Goal: Task Accomplishment & Management: Complete application form

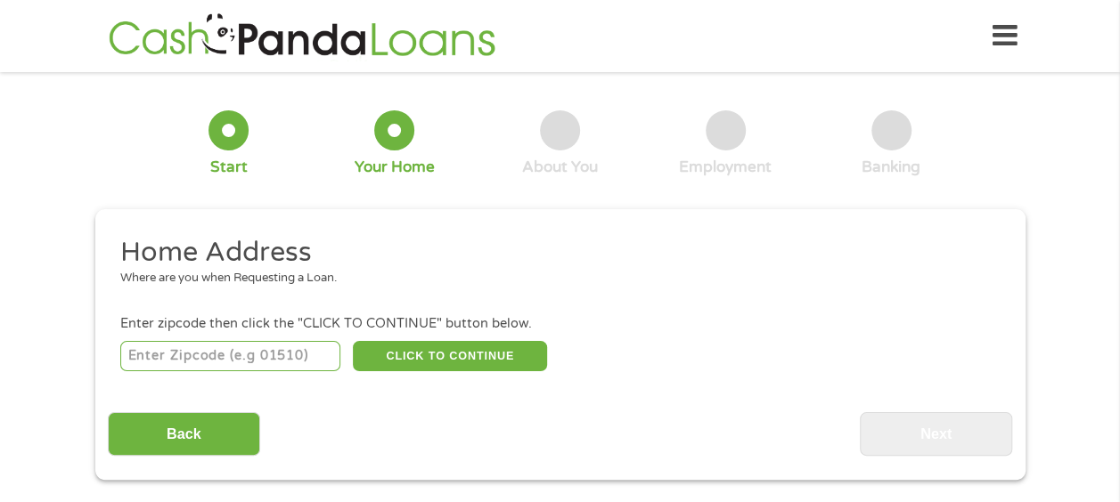
click at [181, 353] on input "number" at bounding box center [230, 356] width 220 height 30
type input "44647"
select select "[US_STATE]"
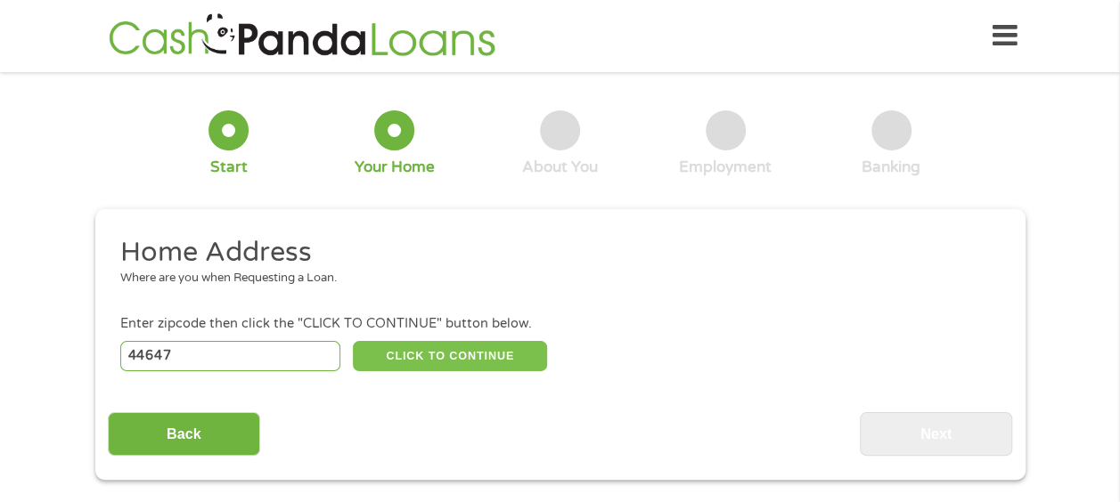
click at [402, 348] on button "CLICK TO CONTINUE" at bounding box center [450, 356] width 194 height 30
type input "44647"
type input "Massillon"
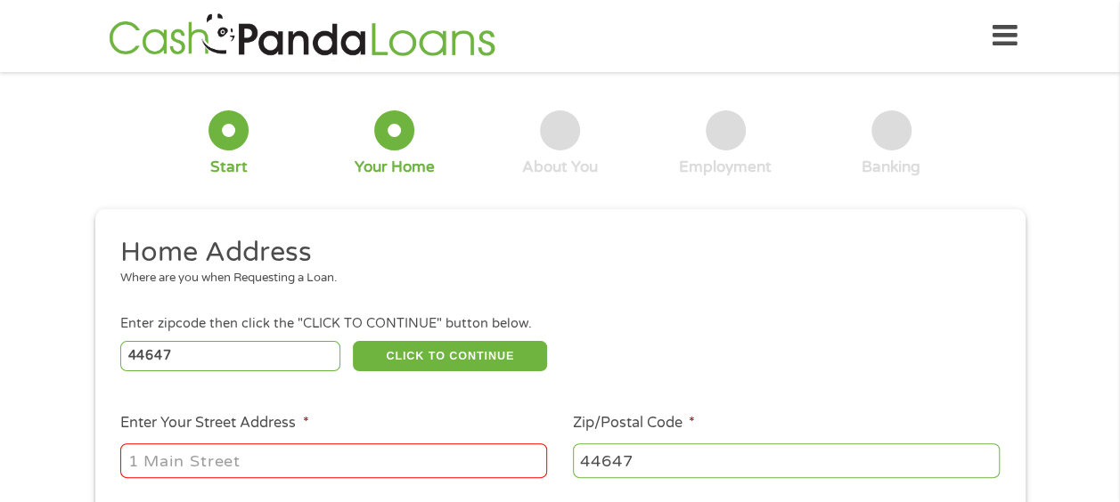
click at [257, 461] on input "Enter Your Street Address *" at bounding box center [333, 461] width 427 height 34
type input "[STREET_ADDRESS]"
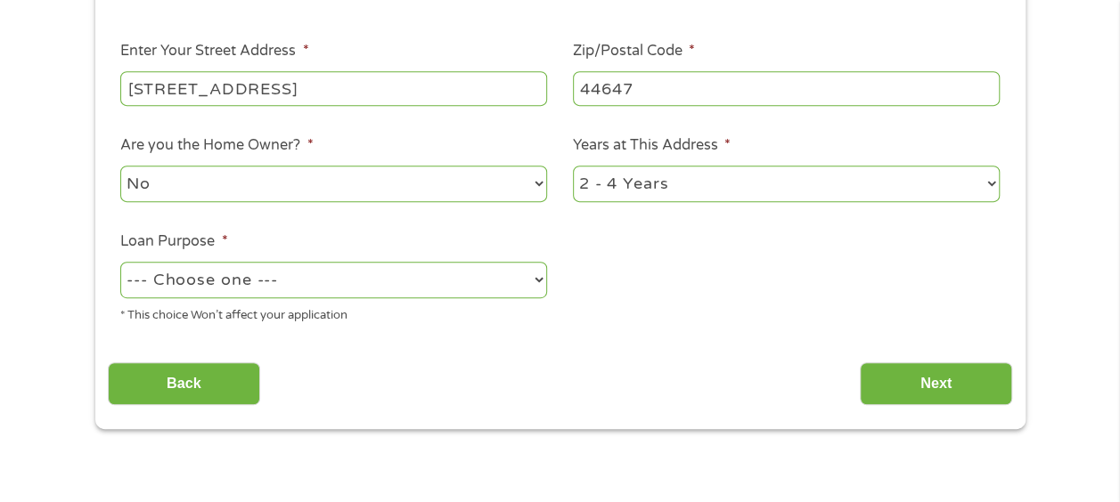
scroll to position [375, 0]
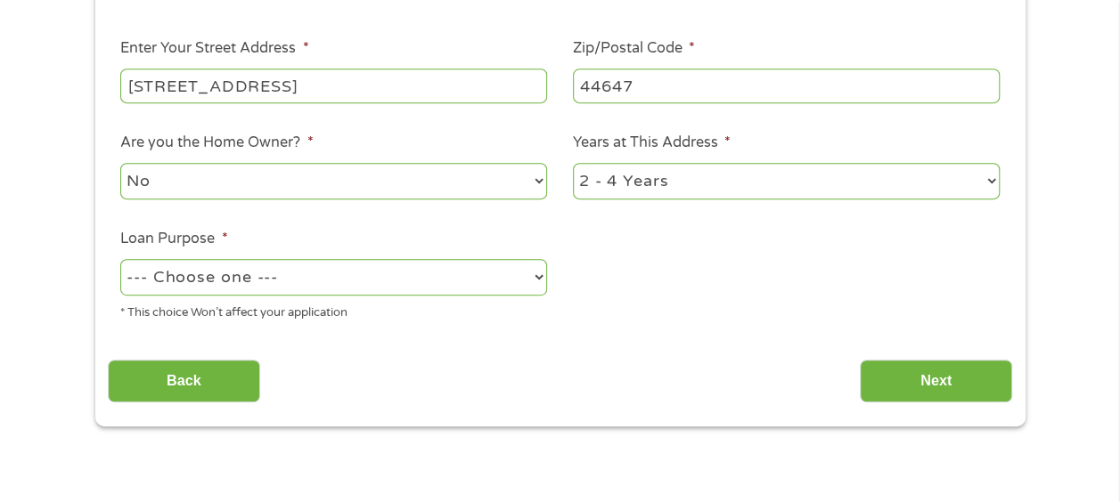
click at [534, 182] on select "No Yes" at bounding box center [333, 181] width 427 height 37
select select "yes"
click at [120, 164] on select "No Yes" at bounding box center [333, 181] width 427 height 37
click at [991, 178] on select "1 Year or less 1 - 2 Years 2 - 4 Years Over 4 Years" at bounding box center [786, 181] width 427 height 37
select select "60months"
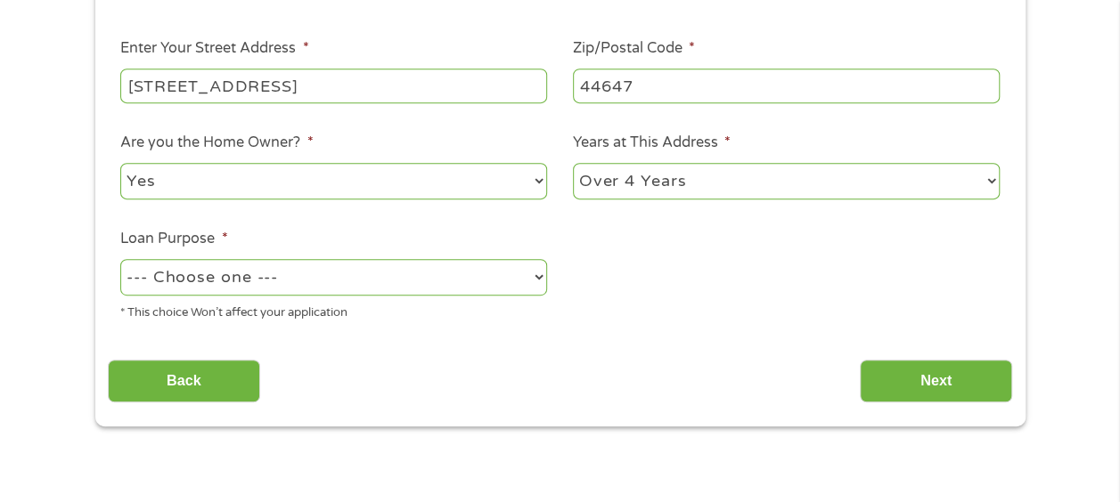
click at [573, 164] on select "1 Year or less 1 - 2 Years 2 - 4 Years Over 4 Years" at bounding box center [786, 181] width 427 height 37
click at [534, 275] on select "--- Choose one --- Pay Bills Debt Consolidation Home Improvement Major Purchase…" at bounding box center [333, 277] width 427 height 37
select select "paybills"
click at [120, 260] on select "--- Choose one --- Pay Bills Debt Consolidation Home Improvement Major Purchase…" at bounding box center [333, 277] width 427 height 37
click at [952, 377] on input "Next" at bounding box center [936, 382] width 152 height 44
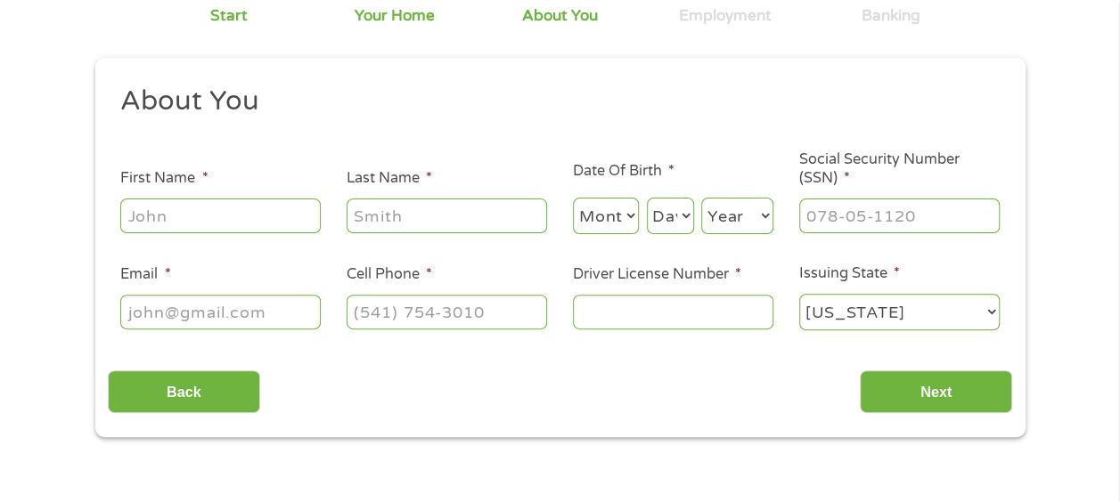
scroll to position [0, 0]
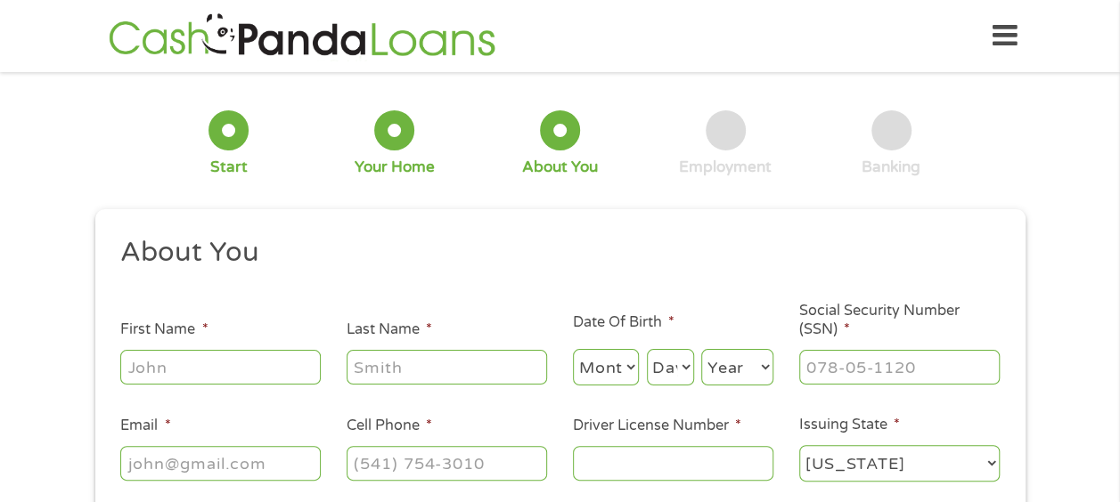
click at [193, 363] on input "First Name *" at bounding box center [220, 367] width 200 height 34
type input "[PERSON_NAME]"
select select "11"
select select "21"
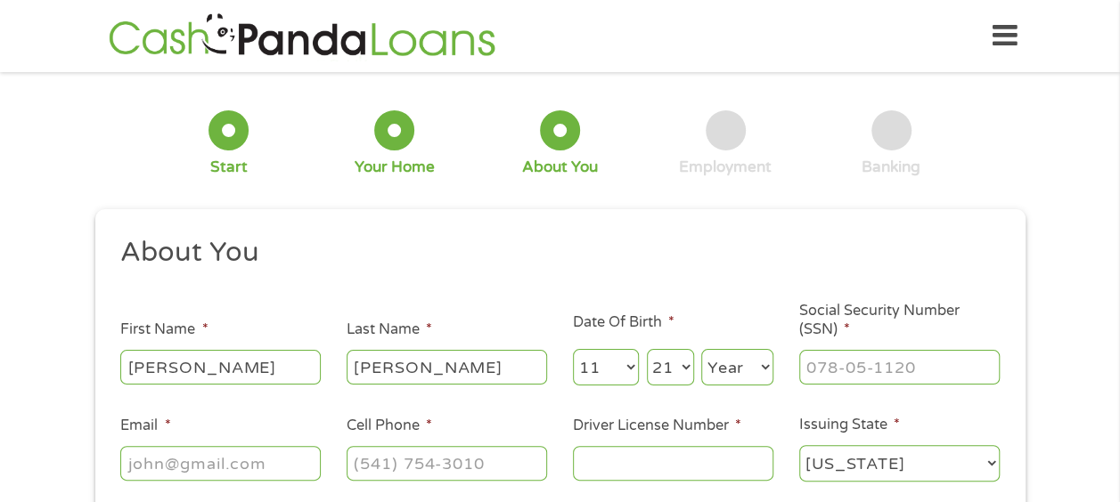
select select "1969"
type input "[EMAIL_ADDRESS][DOMAIN_NAME]"
type input "[PHONE_NUMBER]"
click at [866, 375] on input "___-__-____" at bounding box center [899, 367] width 200 height 34
type input "288-84-4405"
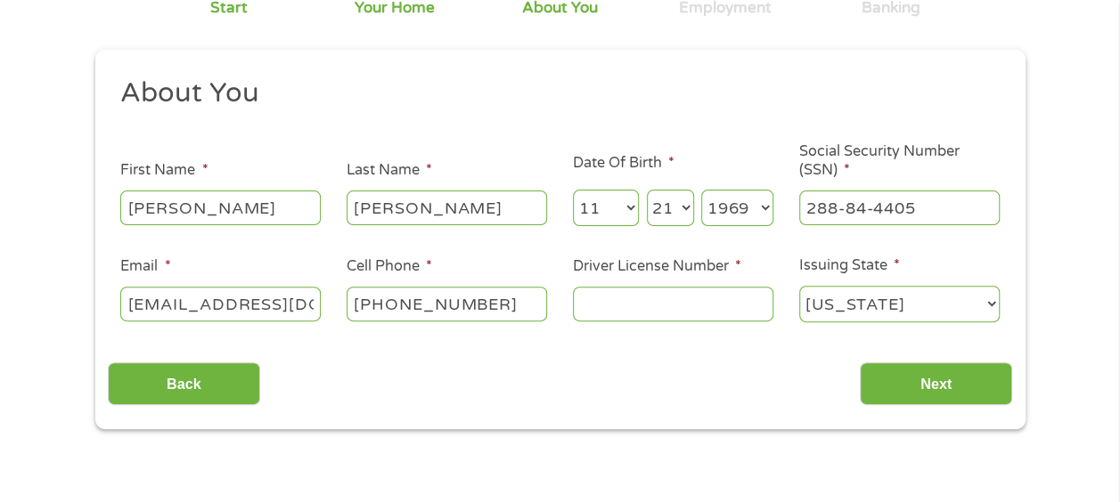
scroll to position [151, 0]
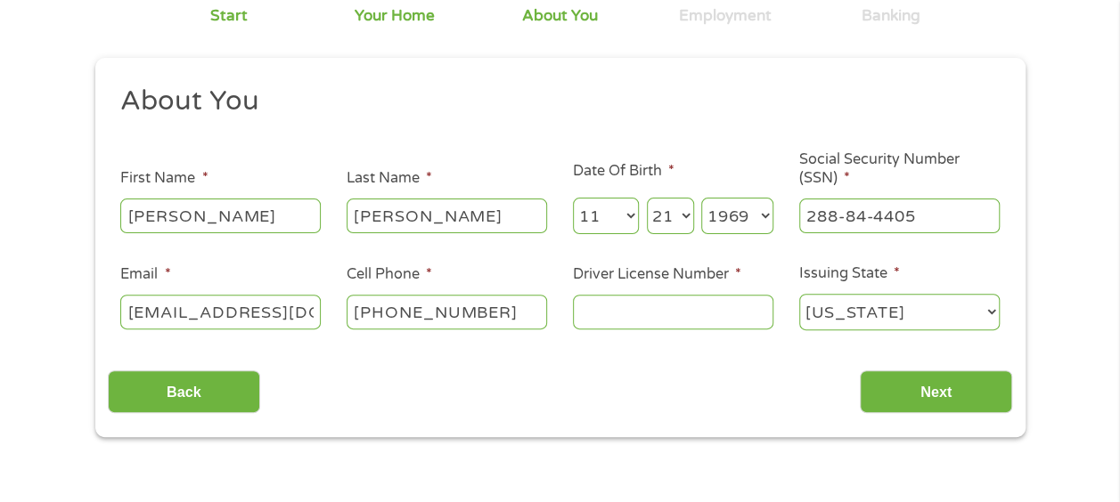
click at [616, 308] on input "Driver License Number *" at bounding box center [673, 312] width 200 height 34
type input "r"
type input "RQ314015"
click at [892, 385] on input "Next" at bounding box center [936, 393] width 152 height 44
click at [930, 393] on input "Next" at bounding box center [936, 393] width 152 height 44
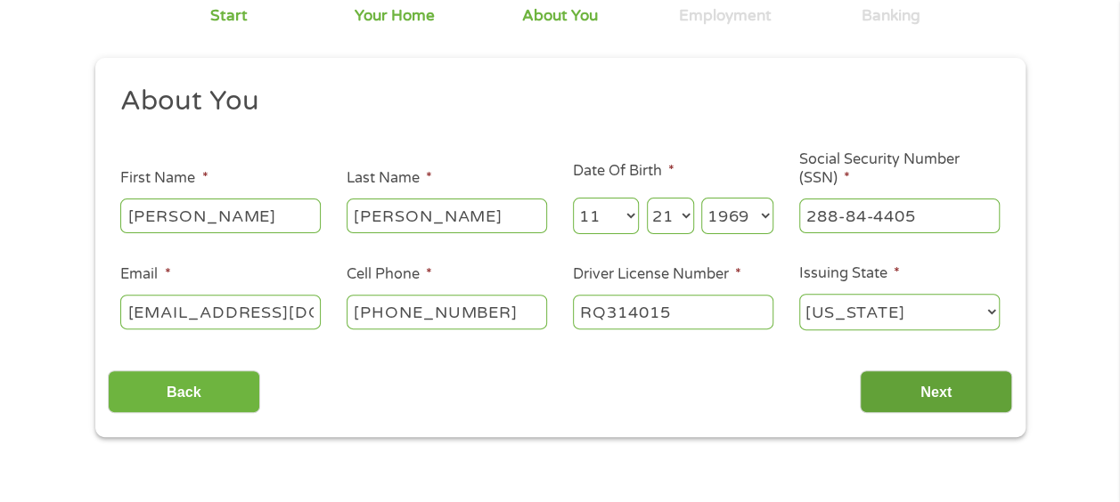
click at [930, 393] on input "Next" at bounding box center [936, 393] width 152 height 44
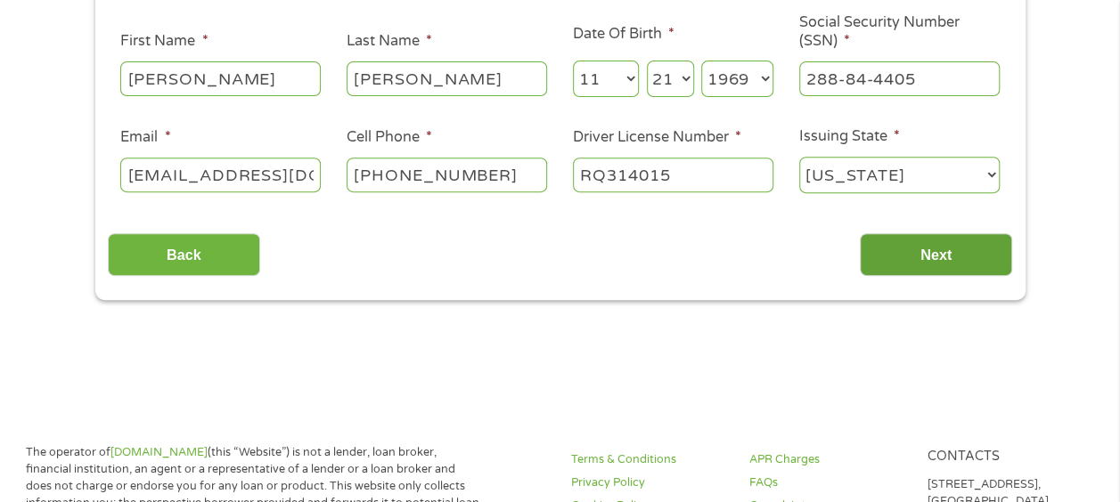
scroll to position [294, 0]
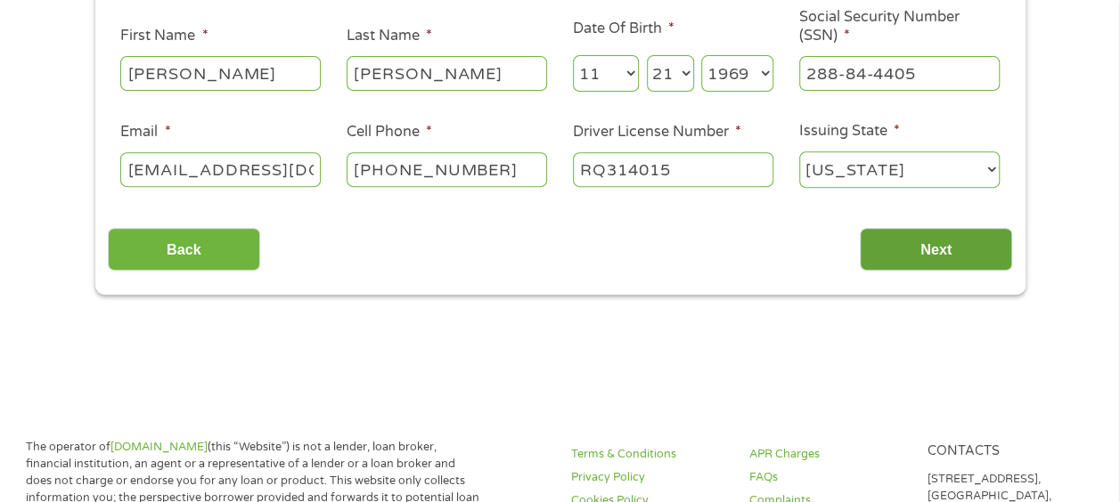
click at [905, 255] on input "Next" at bounding box center [936, 250] width 152 height 44
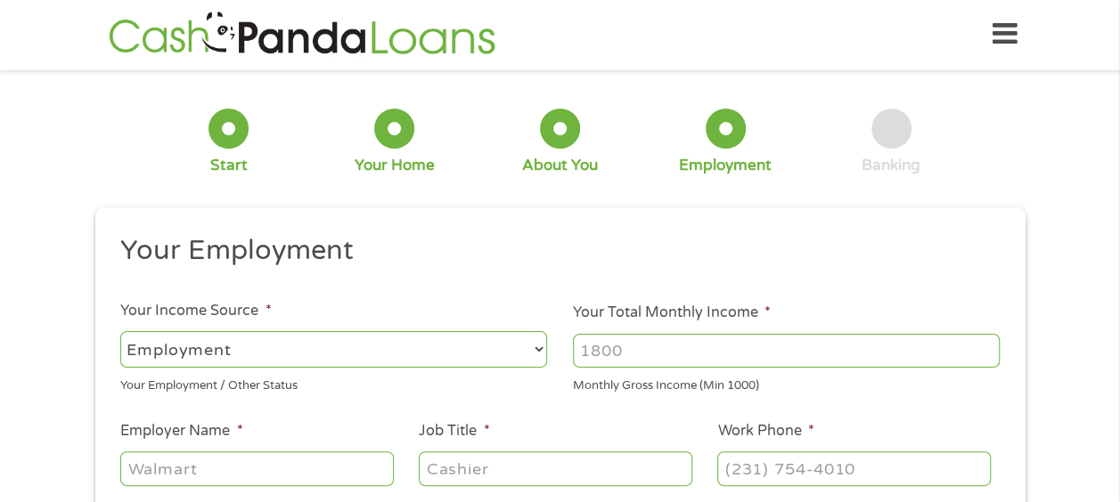
scroll to position [0, 0]
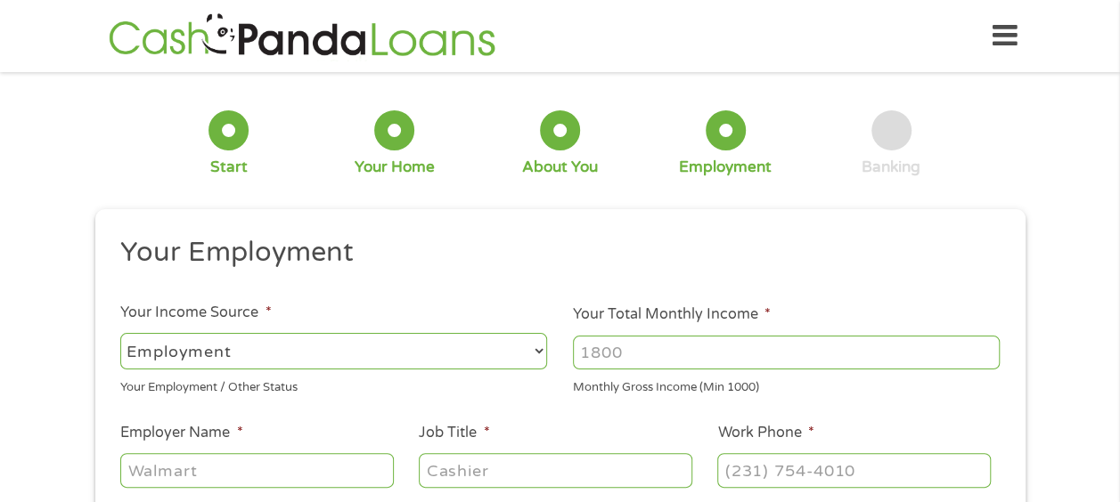
drag, startPoint x: 631, startPoint y: 348, endPoint x: 580, endPoint y: 351, distance: 50.8
click at [580, 351] on input "Your Total Monthly Income *" at bounding box center [786, 353] width 427 height 34
type input "2500"
click at [536, 353] on select "--- Choose one --- Employment [DEMOGRAPHIC_DATA] Benefits" at bounding box center [333, 351] width 427 height 37
click at [120, 333] on select "--- Choose one --- Employment [DEMOGRAPHIC_DATA] Benefits" at bounding box center [333, 351] width 427 height 37
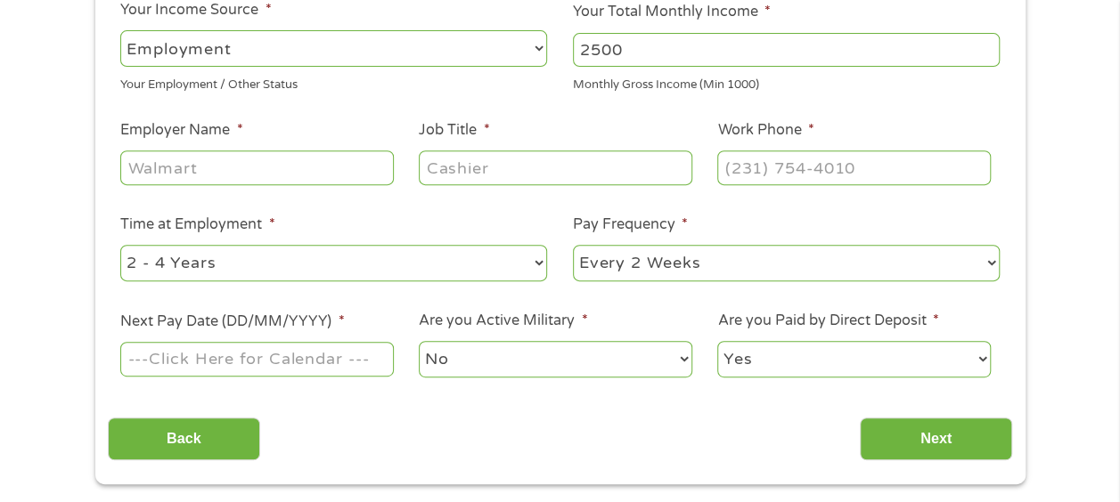
scroll to position [290, 0]
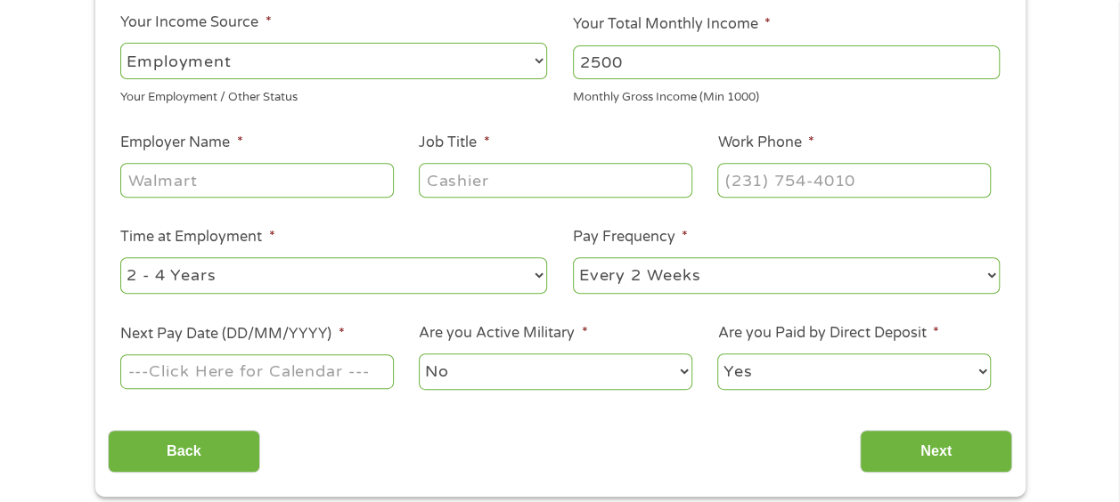
click at [367, 176] on input "Employer Name *" at bounding box center [256, 180] width 273 height 34
type input "[PERSON_NAME][GEOGRAPHIC_DATA]"
click at [485, 175] on input "Job Title *" at bounding box center [555, 180] width 273 height 34
type input "CUSTOMER SERVICE REP"
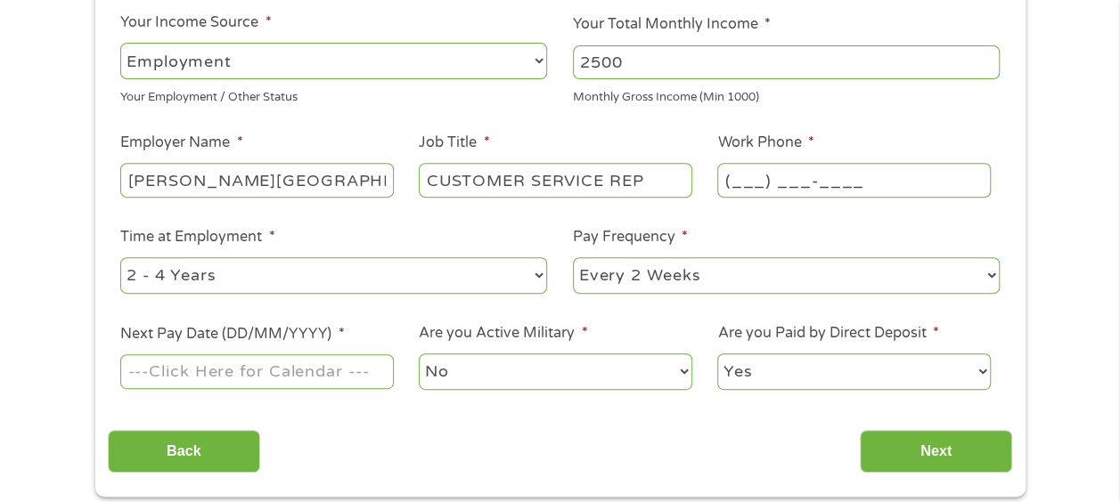
click at [725, 175] on input "(___) ___-____" at bounding box center [853, 180] width 273 height 34
type input "[PHONE_NUMBER]"
click at [538, 274] on select "--- Choose one --- 1 Year or less 1 - 2 Years 2 - 4 Years Over 4 Years" at bounding box center [333, 275] width 427 height 37
select select "60months"
click at [120, 257] on select "--- Choose one --- 1 Year or less 1 - 2 Years 2 - 4 Years Over 4 Years" at bounding box center [333, 275] width 427 height 37
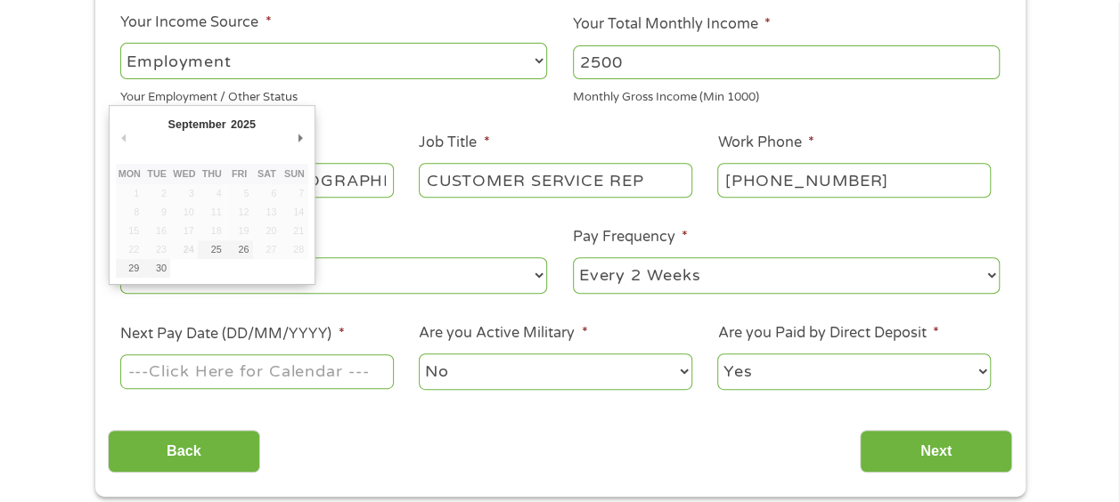
click at [360, 377] on input "Next Pay Date (DD/MM/YYYY) *" at bounding box center [256, 372] width 273 height 34
type input "[DATE]"
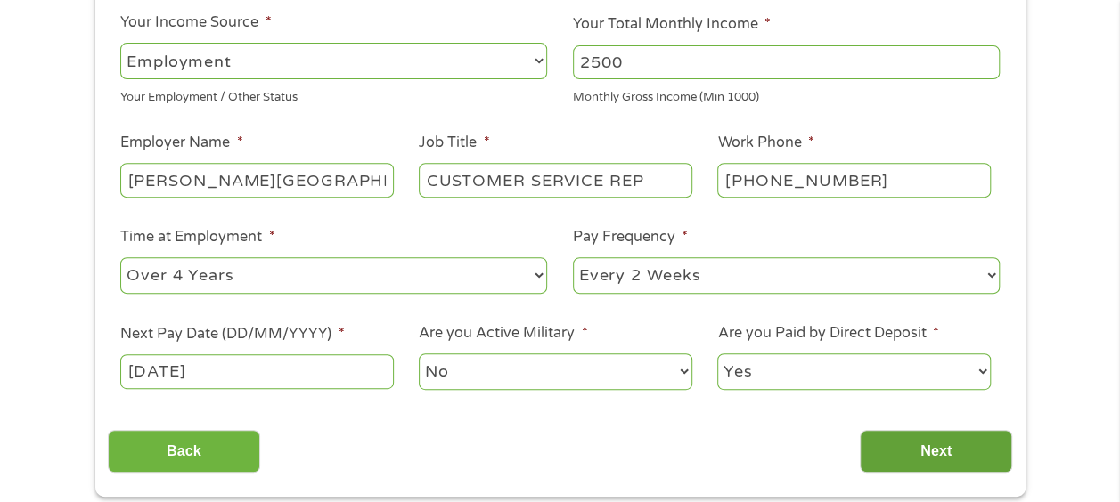
click at [916, 451] on input "Next" at bounding box center [936, 452] width 152 height 44
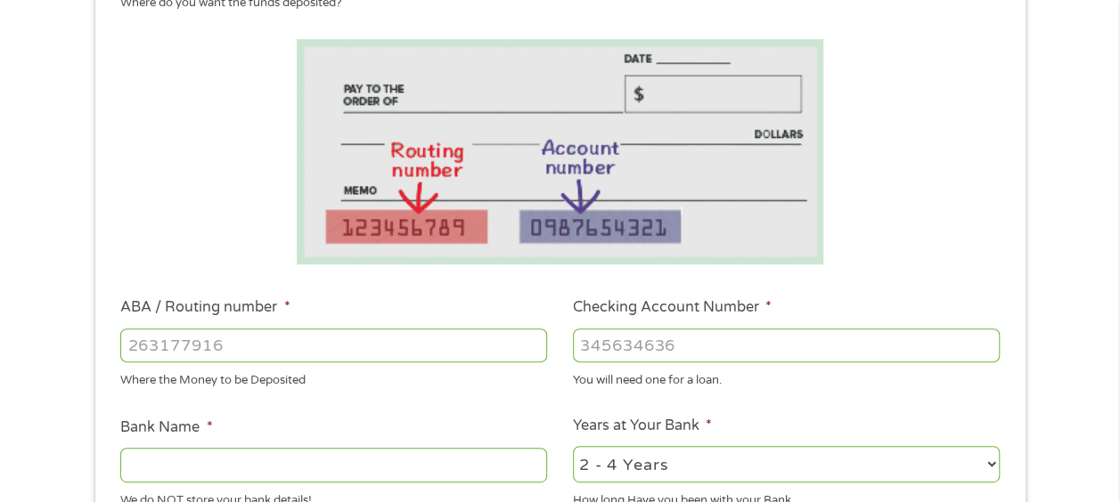
scroll to position [272, 0]
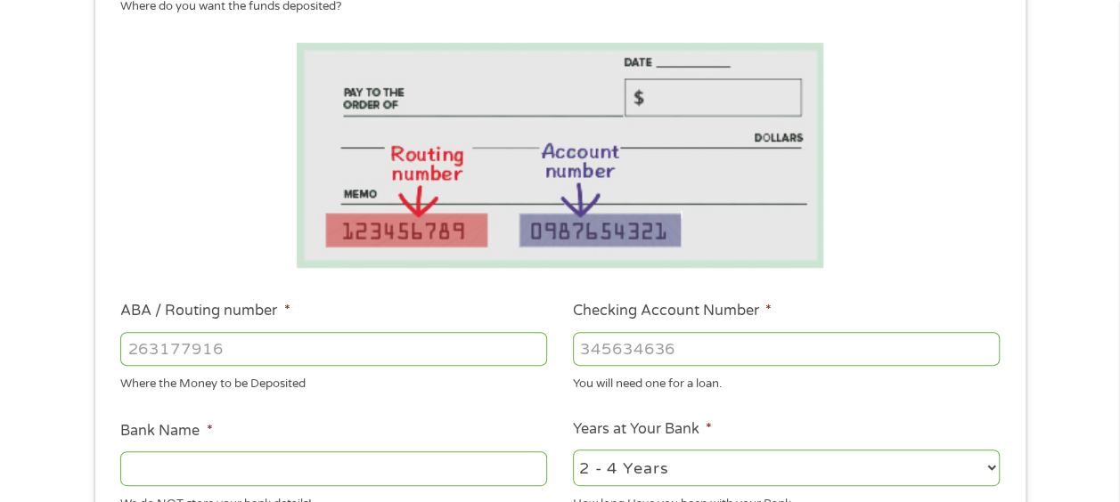
click at [173, 351] on input "ABA / Routing number *" at bounding box center [333, 349] width 427 height 34
type input "041209080"
type input "FARMERS NATIONAL BANK OF [PERSON_NAME]"
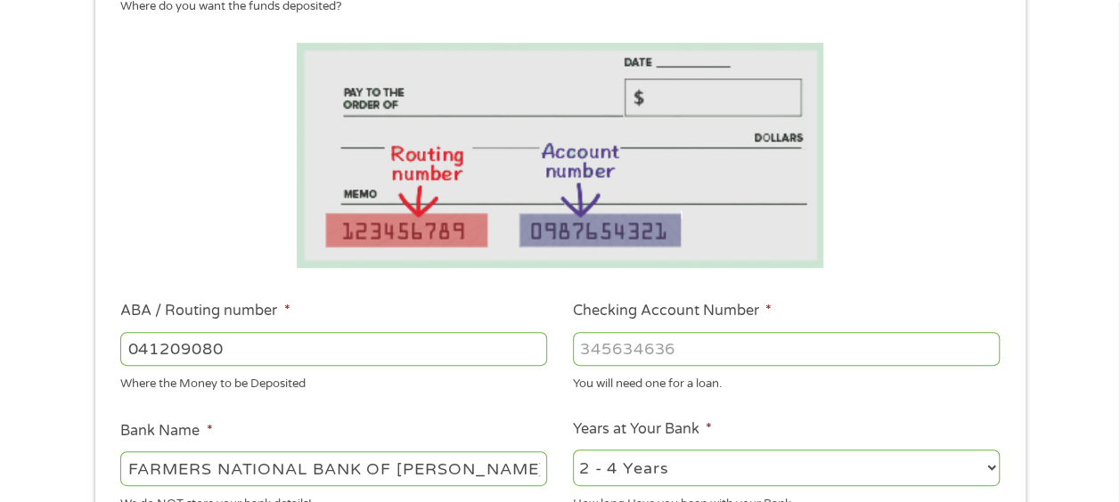
type input "041209080"
click at [620, 346] on input "Checking Account Number *" at bounding box center [786, 349] width 427 height 34
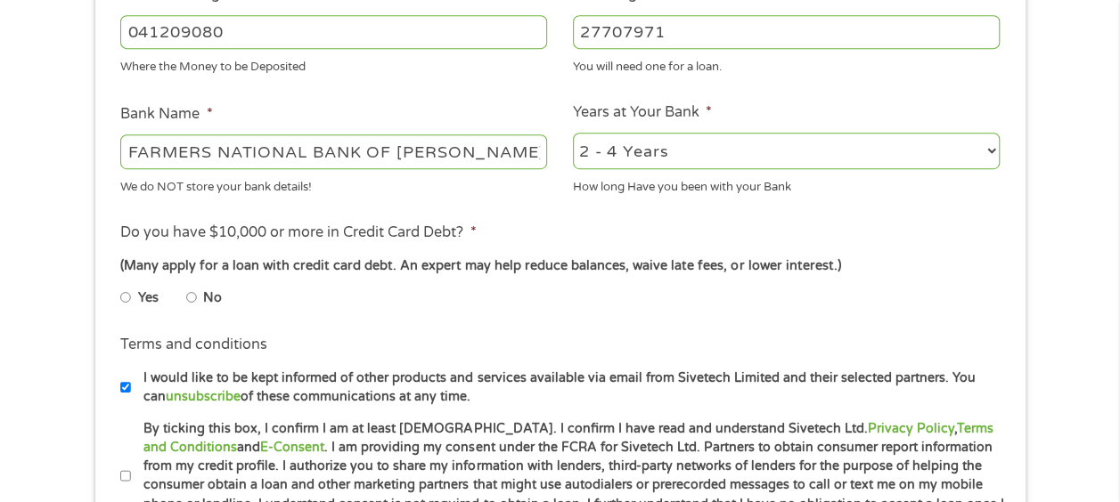
scroll to position [583, 0]
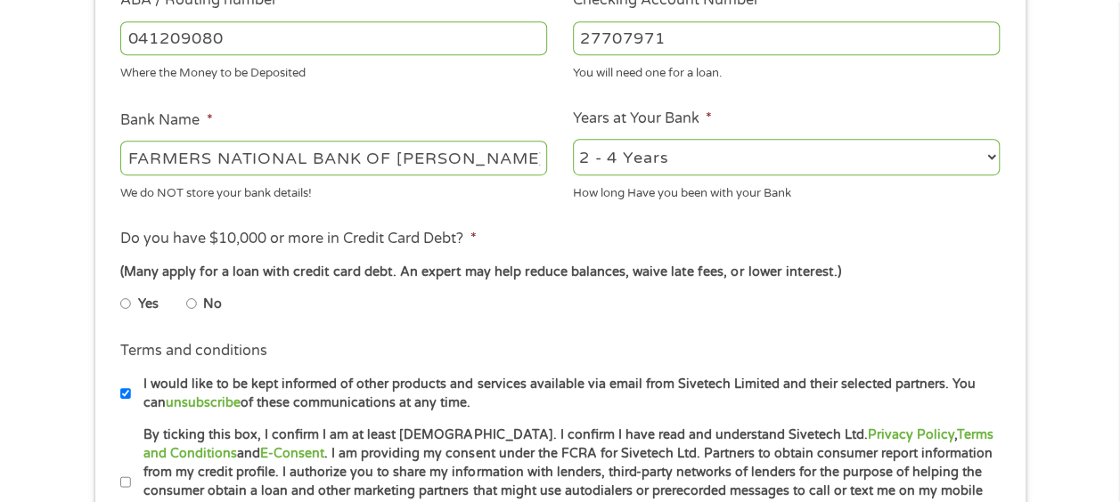
type input "27707971"
click at [994, 158] on select "2 - 4 Years 6 - 12 Months 1 - 2 Years Over 4 Years" at bounding box center [786, 157] width 427 height 37
select select "12months"
click at [573, 140] on select "2 - 4 Years 6 - 12 Months 1 - 2 Years Over 4 Years" at bounding box center [786, 157] width 427 height 37
click at [125, 302] on input "Yes" at bounding box center [125, 303] width 11 height 29
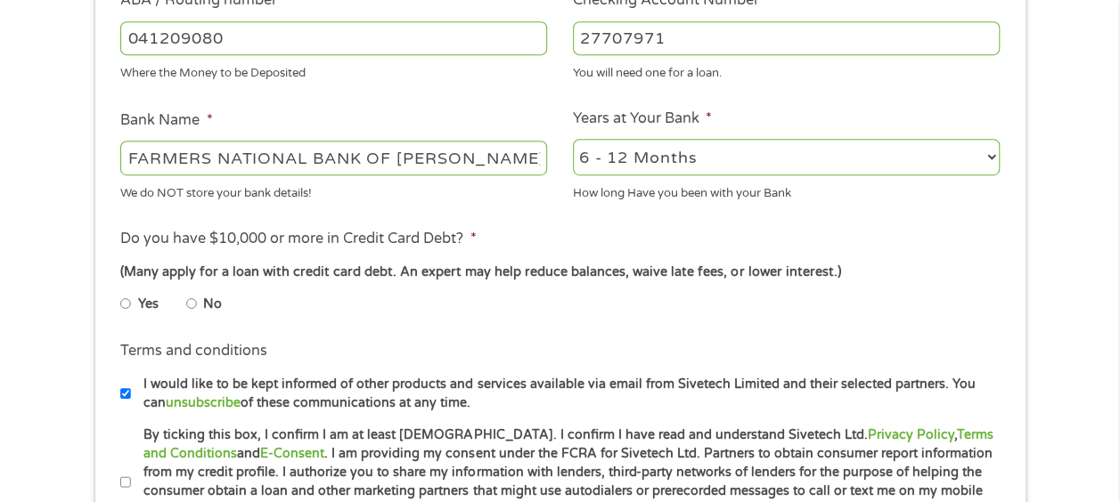
radio input "true"
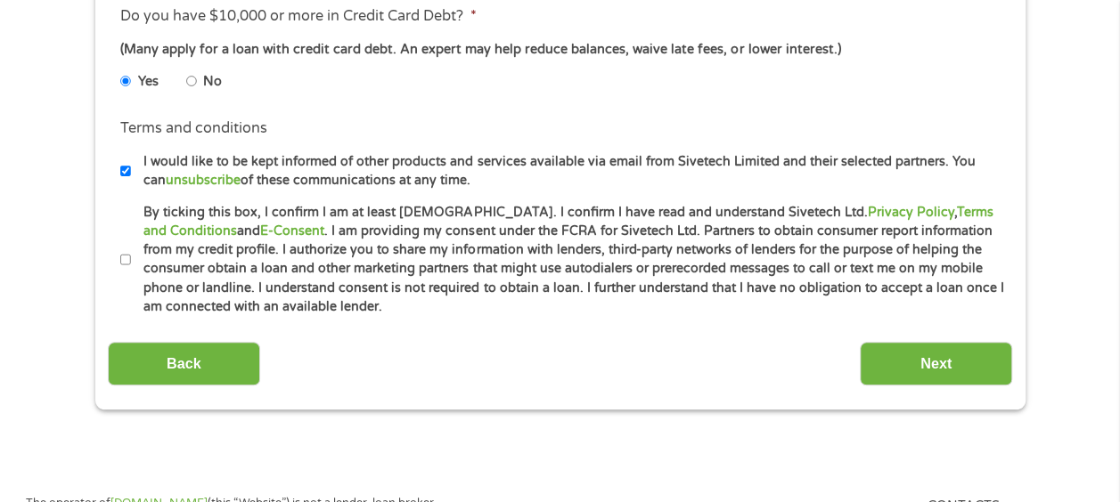
scroll to position [809, 0]
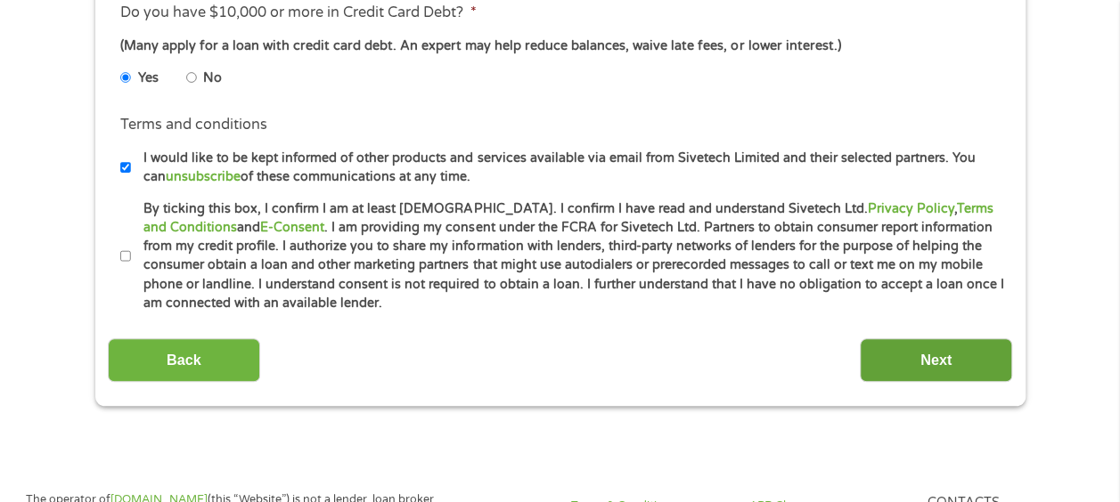
click at [925, 356] on input "Next" at bounding box center [936, 360] width 152 height 44
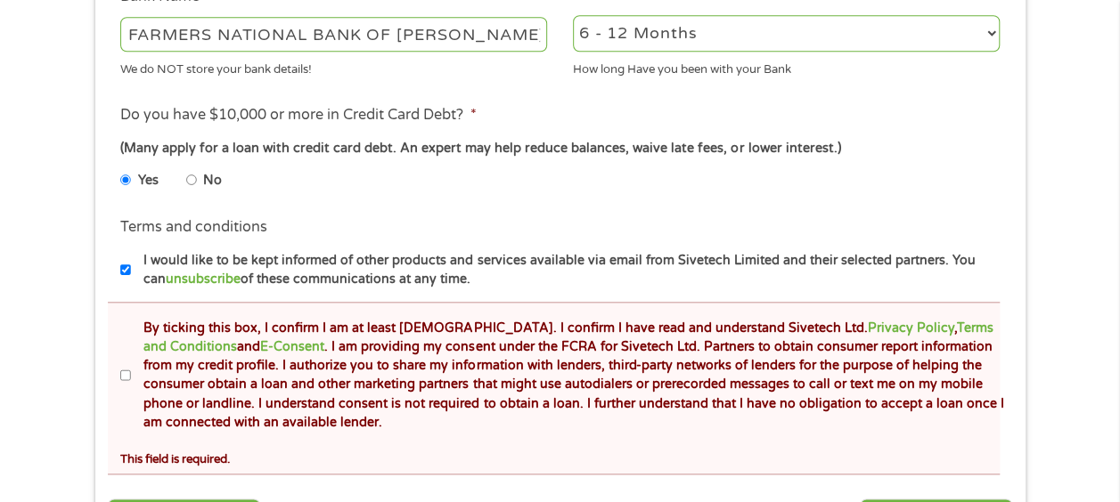
scroll to position [926, 0]
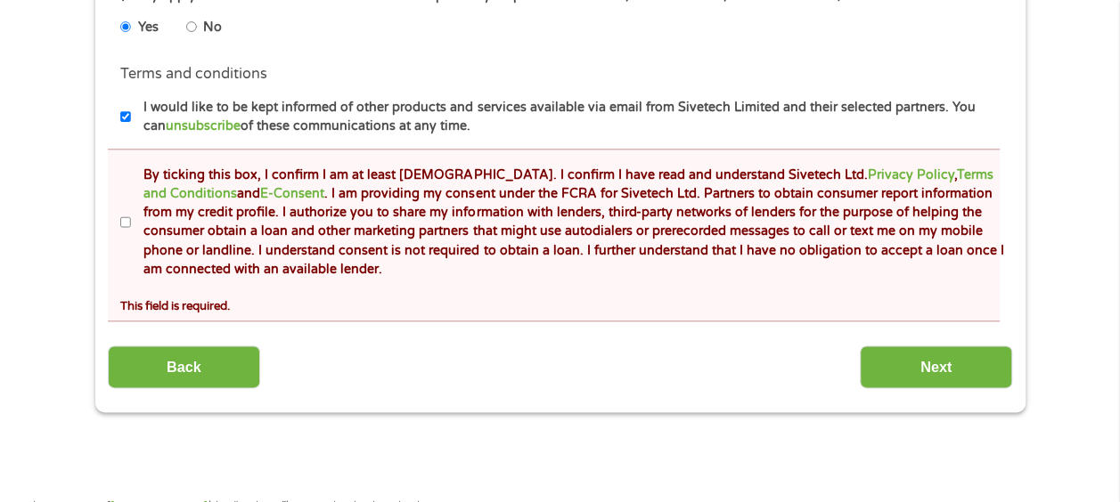
click at [125, 220] on input "By ticking this box, I confirm I am at least [DEMOGRAPHIC_DATA]. I confirm I ha…" at bounding box center [125, 222] width 11 height 29
checkbox input "true"
click at [903, 378] on input "Next" at bounding box center [936, 368] width 152 height 44
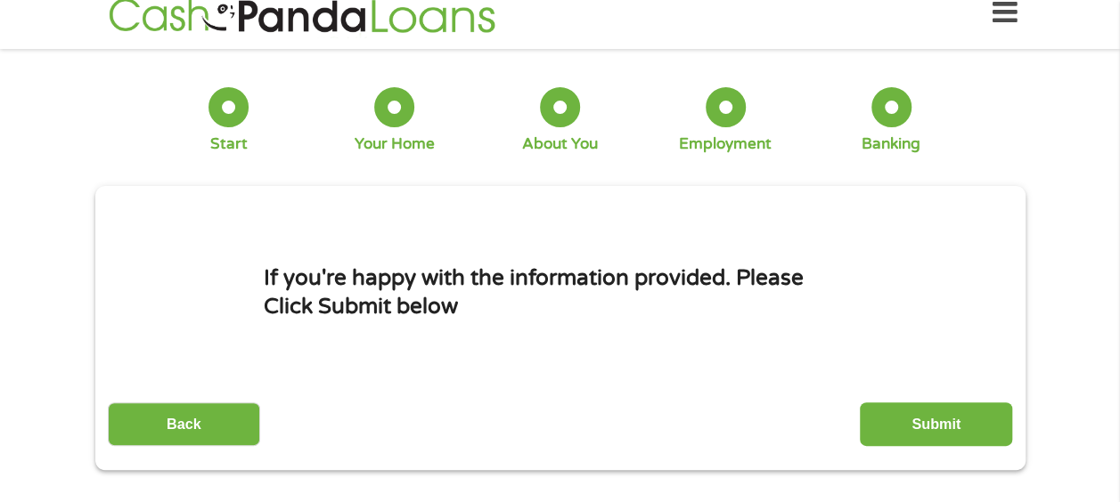
scroll to position [0, 0]
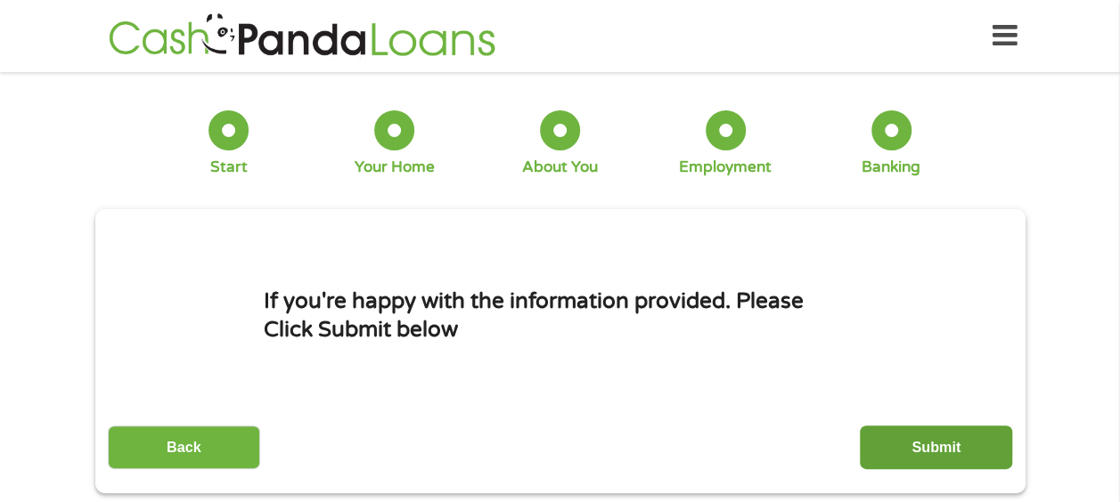
click at [889, 454] on input "Submit" at bounding box center [936, 448] width 152 height 44
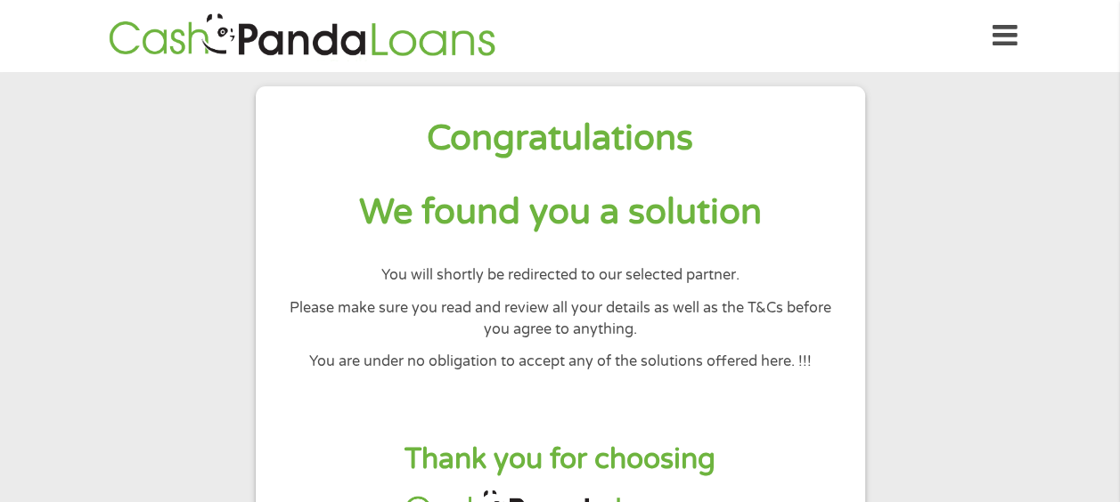
scroll to position [36, 0]
